Goal: Book appointment/travel/reservation

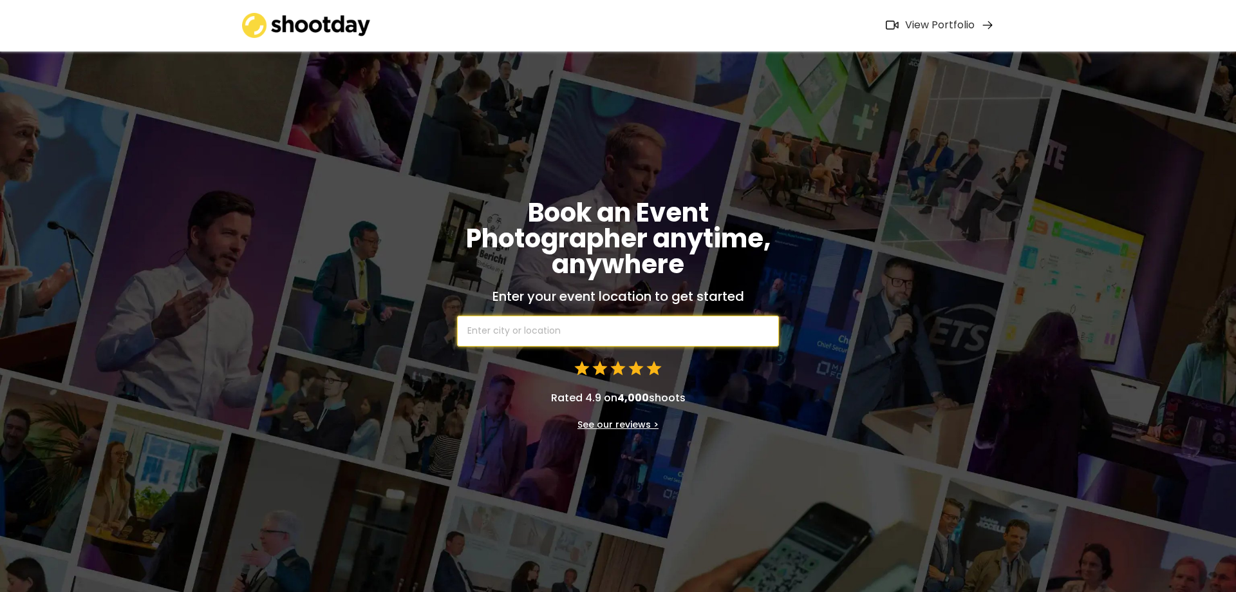
click at [689, 326] on input "text" at bounding box center [618, 330] width 322 height 31
type input "dub"
type input "[GEOGRAPHIC_DATA] - [GEOGRAPHIC_DATA]"
type input "dubi"
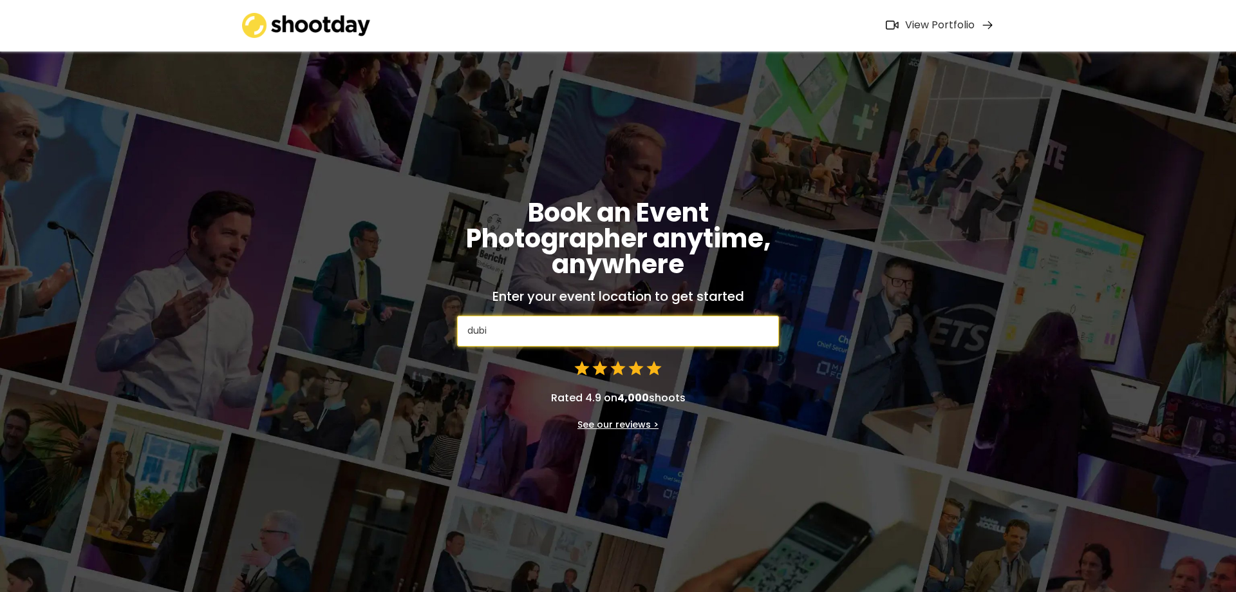
type input "dubicze Cerkiewne, [GEOGRAPHIC_DATA]"
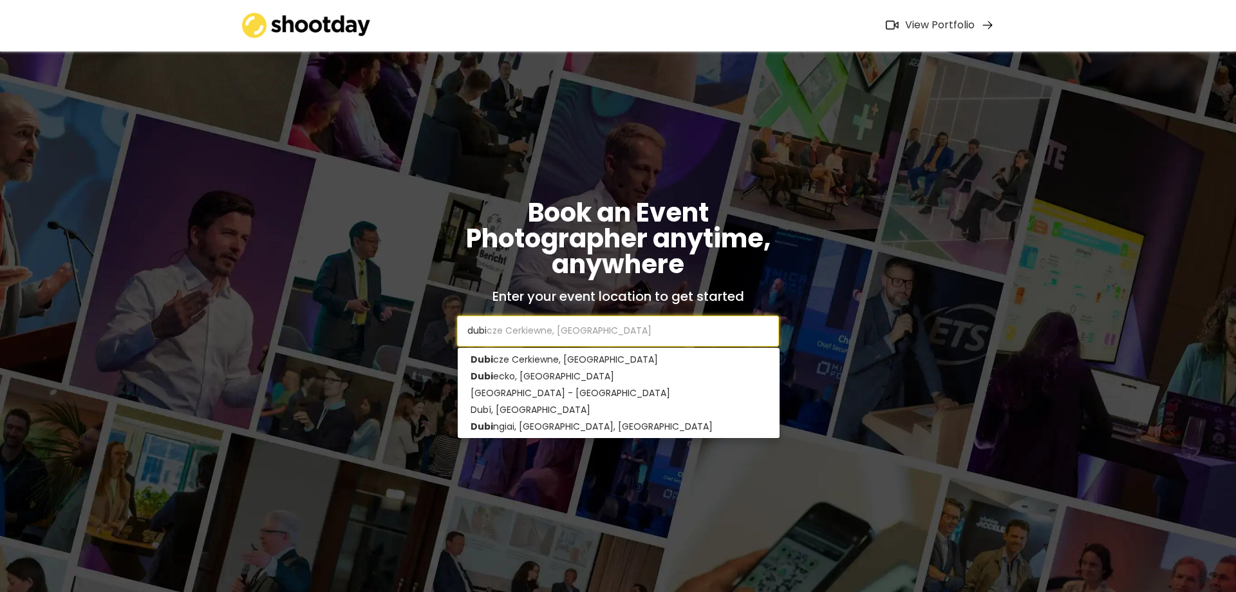
type input "dub"
type input "[GEOGRAPHIC_DATA] - [GEOGRAPHIC_DATA]"
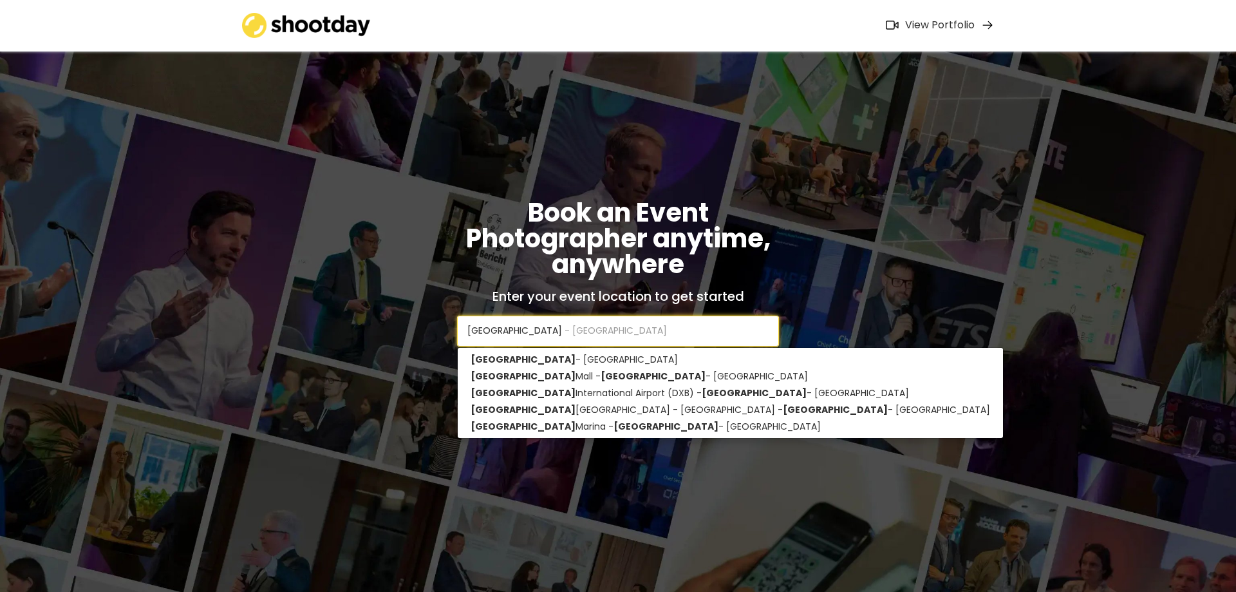
type input "[GEOGRAPHIC_DATA]"
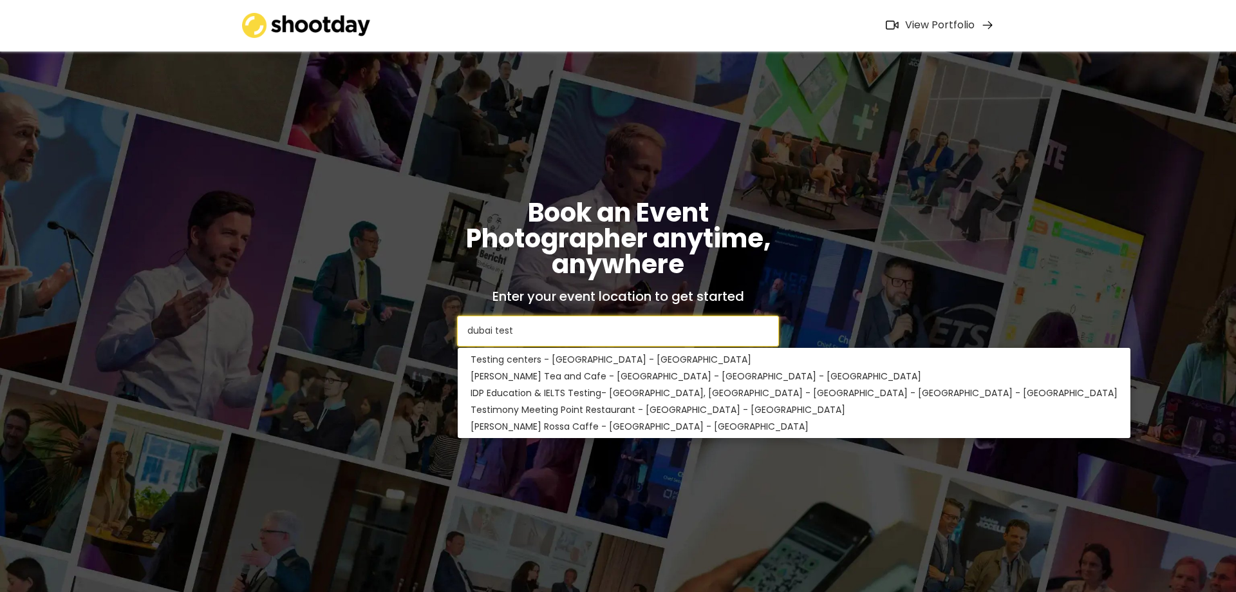
click at [880, 285] on div "Book an Event Photographer anytime, anywhere Enter your event location to get s…" at bounding box center [618, 315] width 1236 height 592
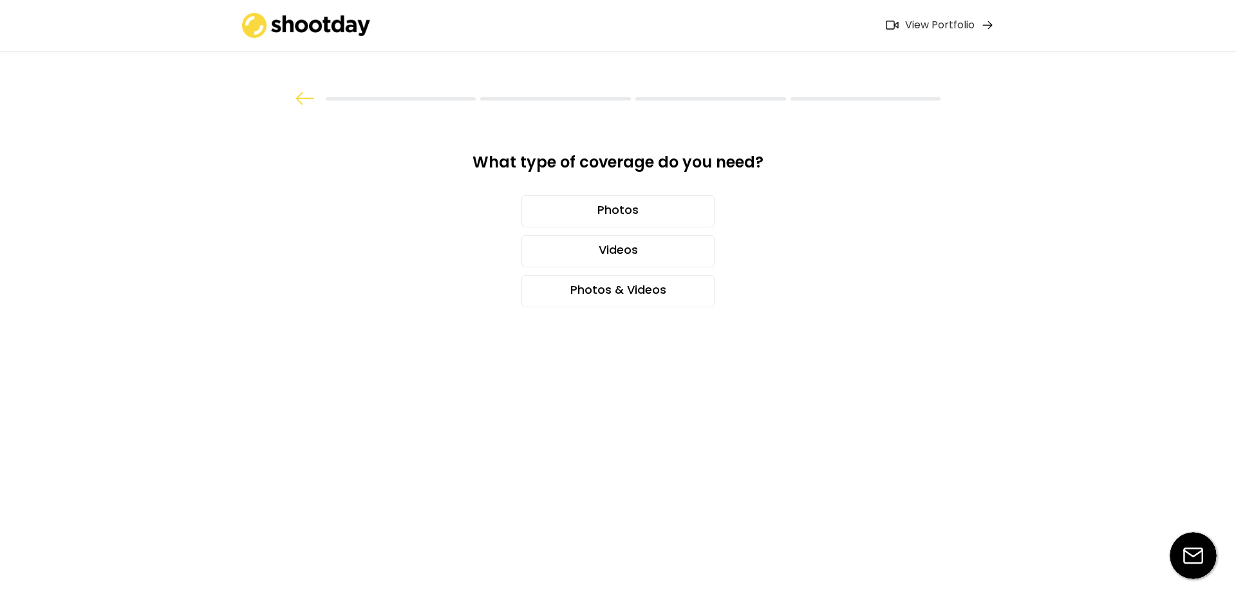
click at [301, 101] on img at bounding box center [304, 98] width 19 height 13
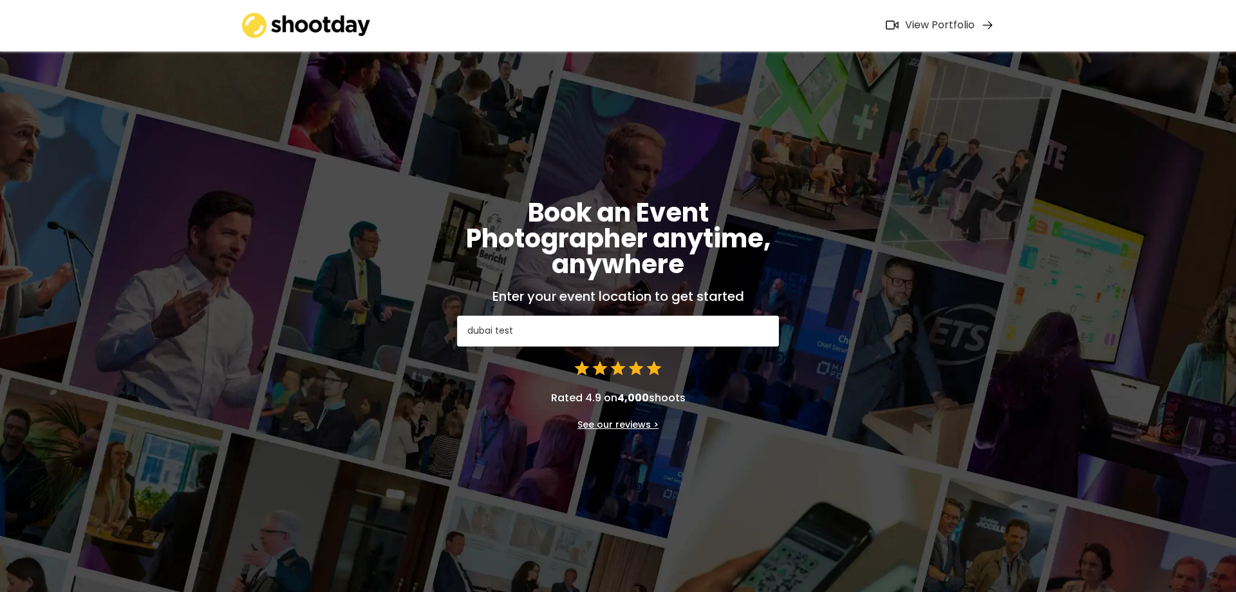
click at [536, 331] on input "dubai test" at bounding box center [618, 330] width 322 height 31
click at [536, 324] on input "dubai test" at bounding box center [618, 330] width 322 height 31
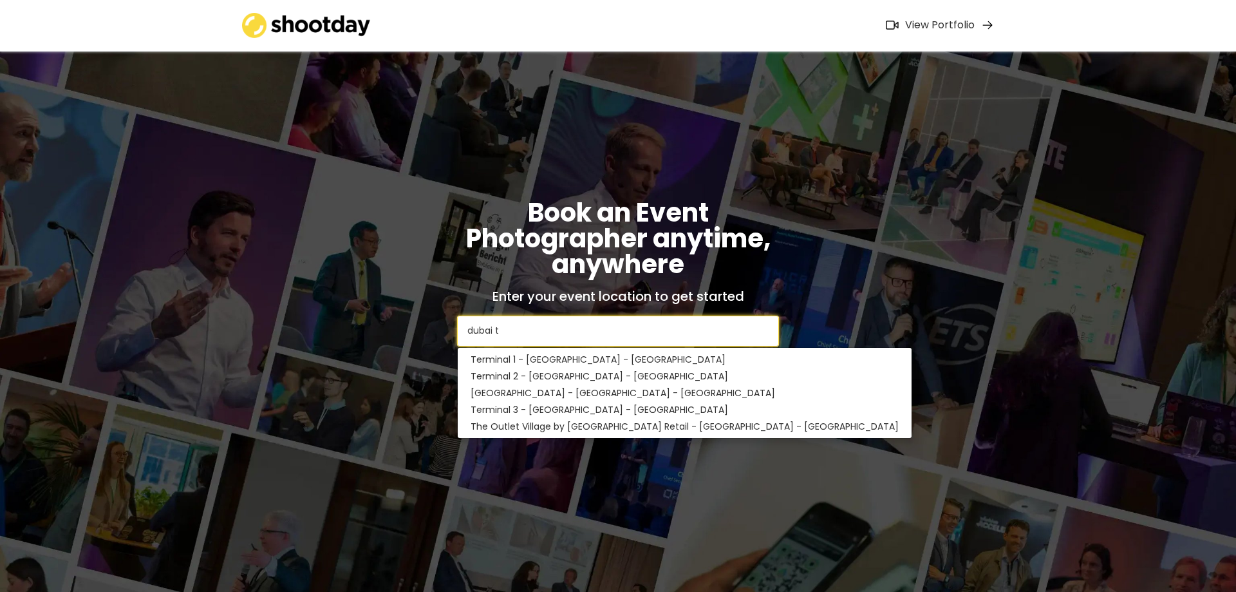
type input "[GEOGRAPHIC_DATA]"
type input "[GEOGRAPHIC_DATA] - [GEOGRAPHIC_DATA]"
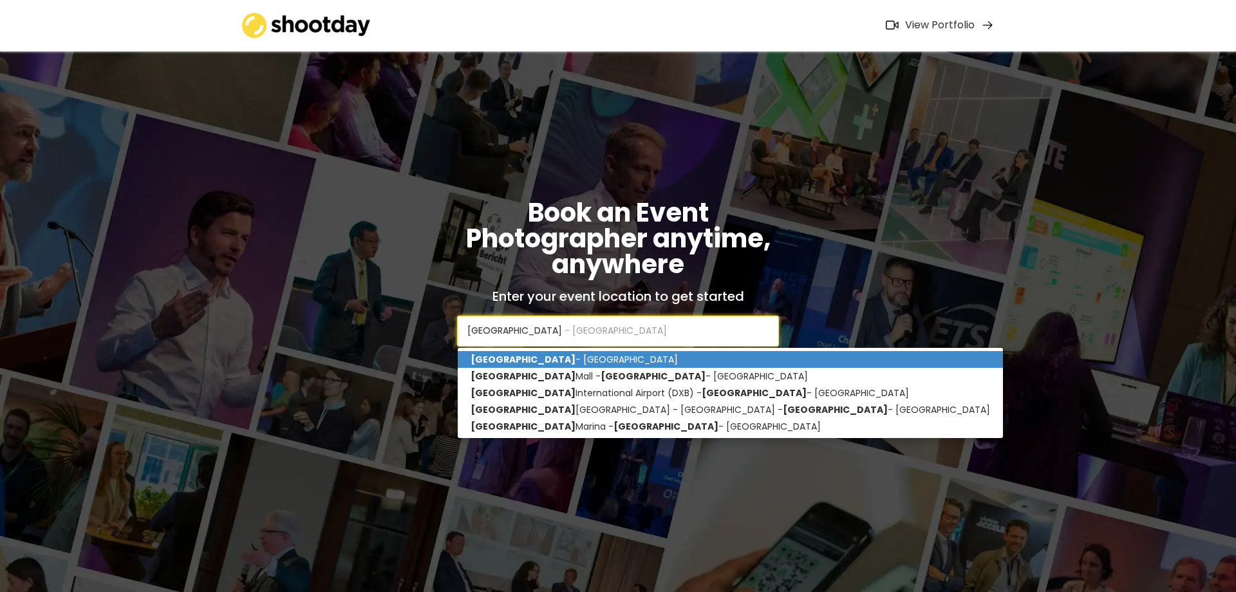
click at [593, 361] on p "[GEOGRAPHIC_DATA] - [GEOGRAPHIC_DATA]" at bounding box center [730, 359] width 545 height 17
type input "[GEOGRAPHIC_DATA] - [GEOGRAPHIC_DATA]"
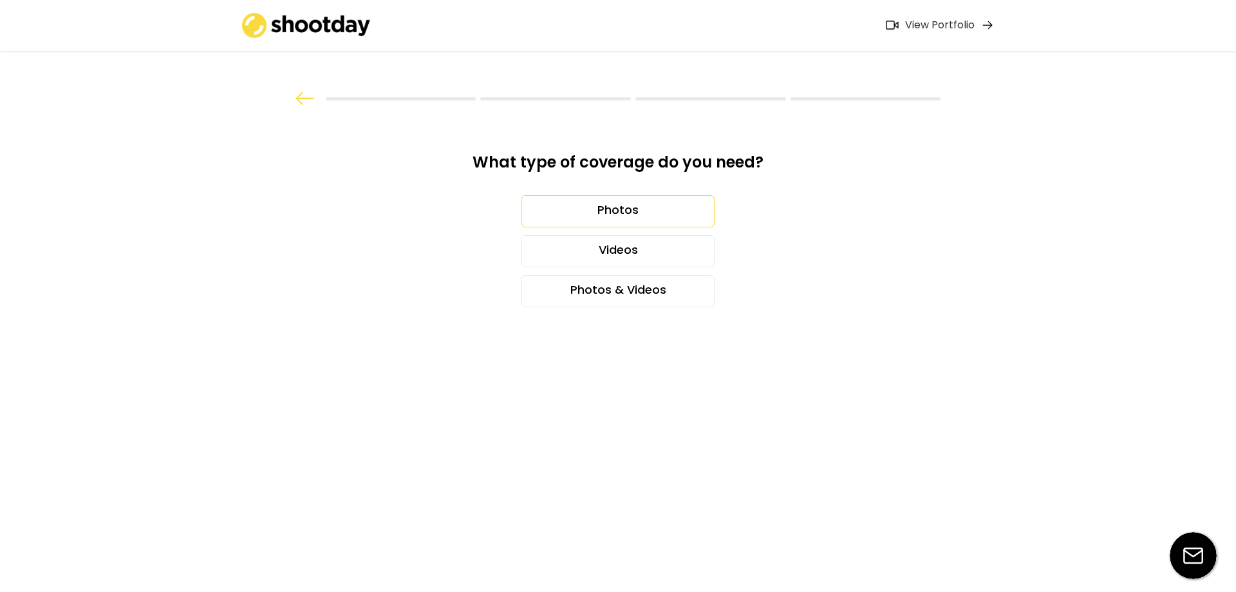
click at [610, 218] on div "Photos" at bounding box center [617, 211] width 193 height 32
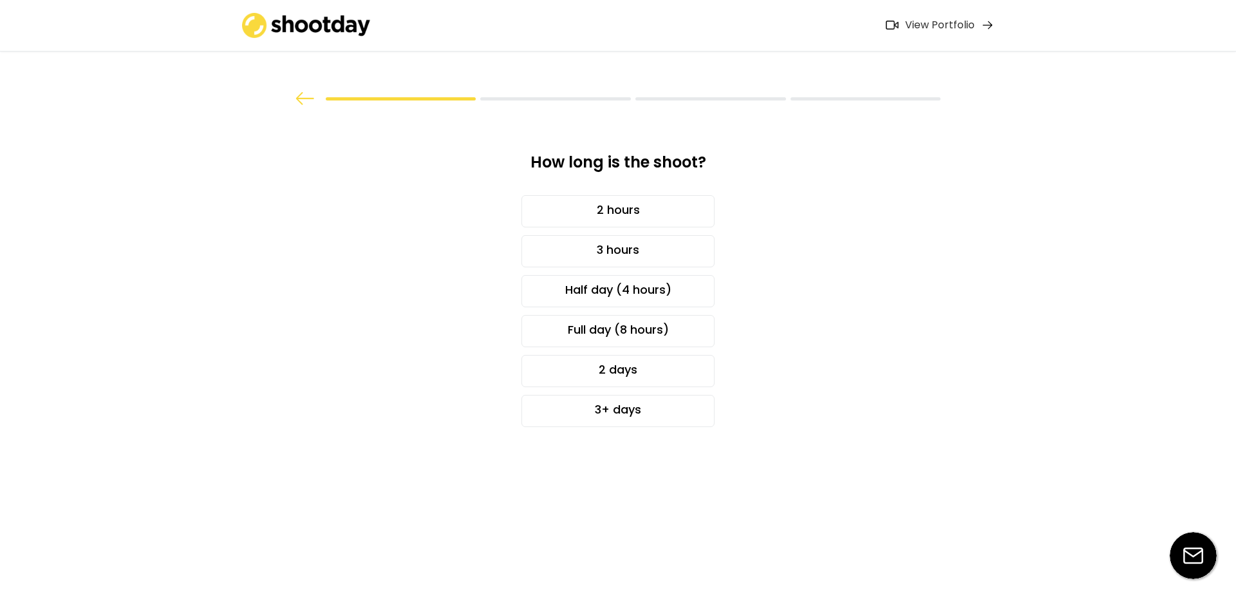
click at [300, 93] on img at bounding box center [304, 98] width 19 height 13
